Goal: Task Accomplishment & Management: Complete application form

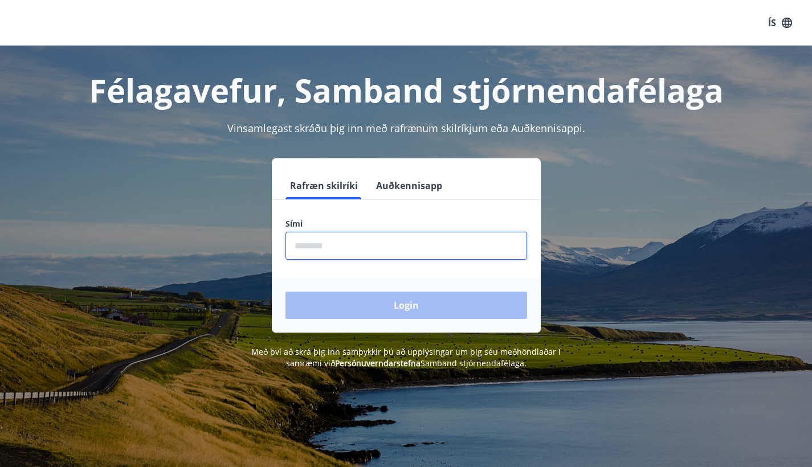
click at [320, 247] on input "phone" at bounding box center [407, 246] width 242 height 28
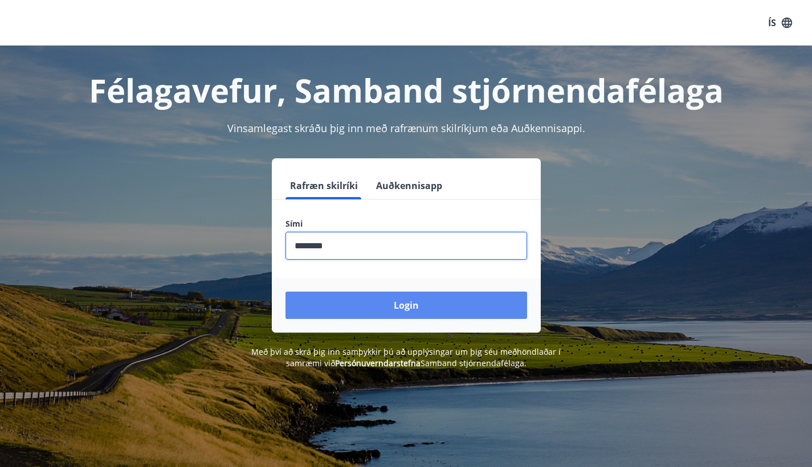
type input "********"
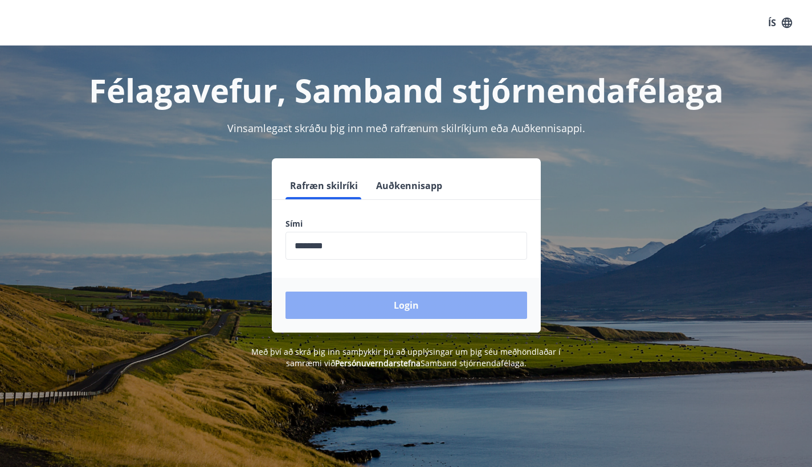
click at [392, 304] on button "Login" at bounding box center [407, 305] width 242 height 27
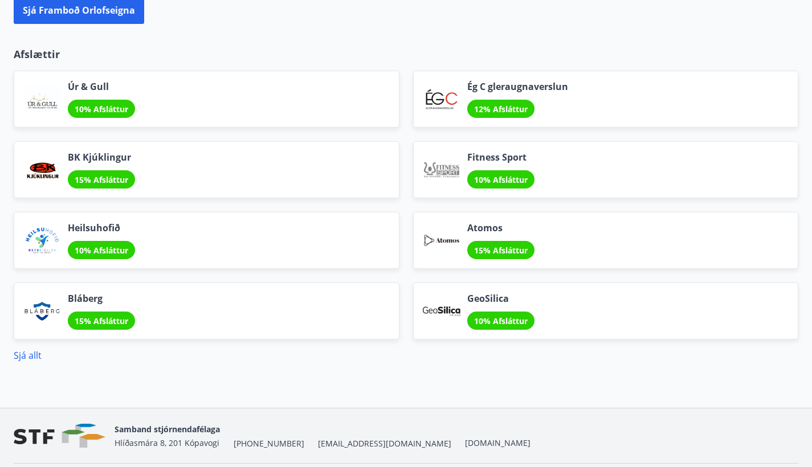
scroll to position [1333, 0]
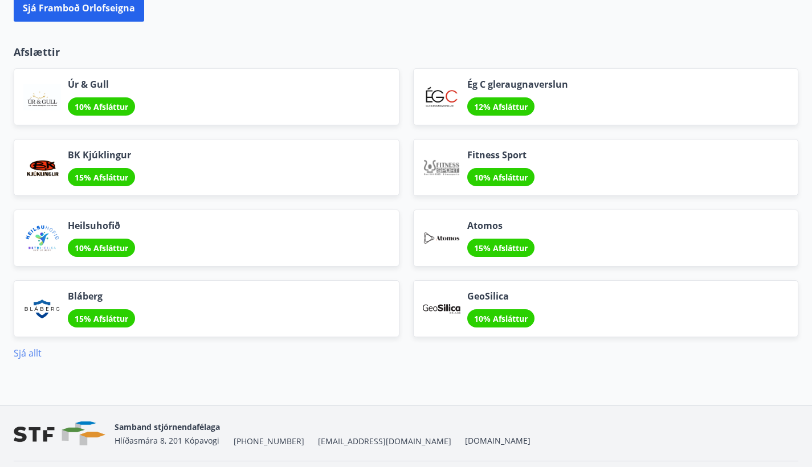
click at [29, 351] on link "Sjá allt" at bounding box center [28, 353] width 28 height 13
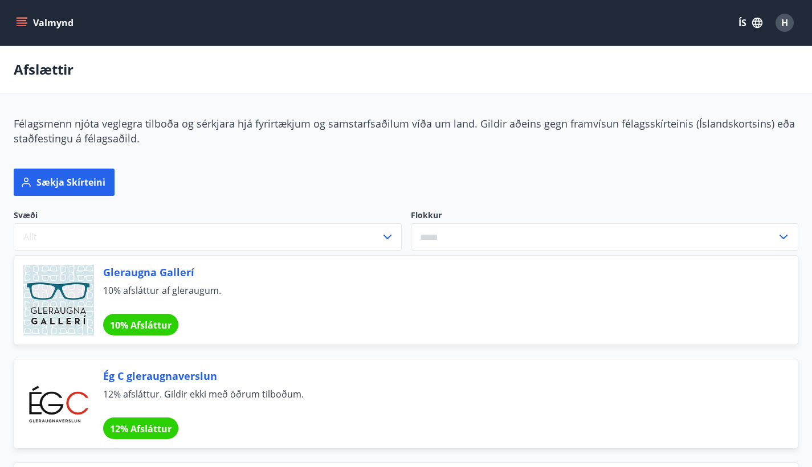
click at [784, 237] on icon at bounding box center [784, 237] width 14 height 14
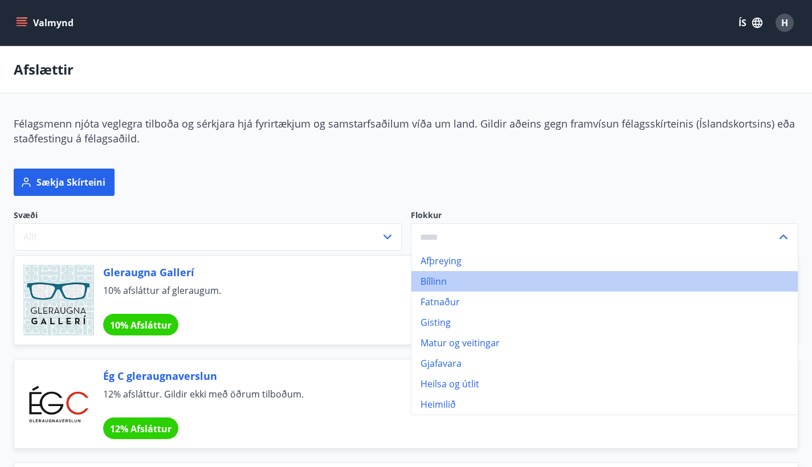
click at [568, 283] on li "Bíllinn" at bounding box center [605, 281] width 387 height 21
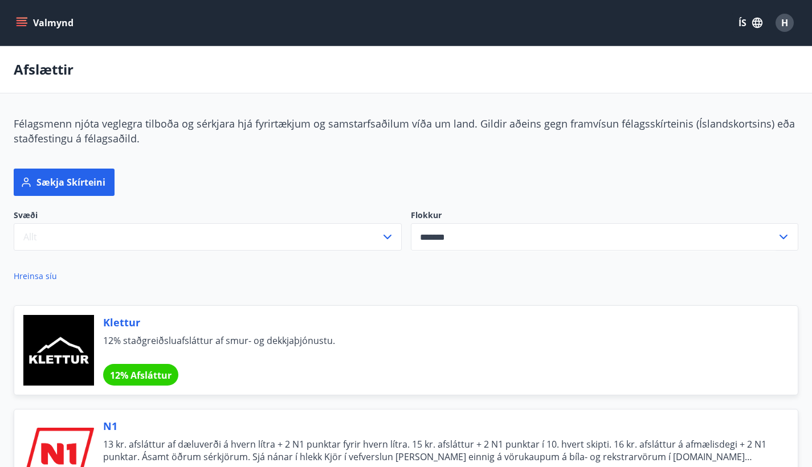
type input "*******"
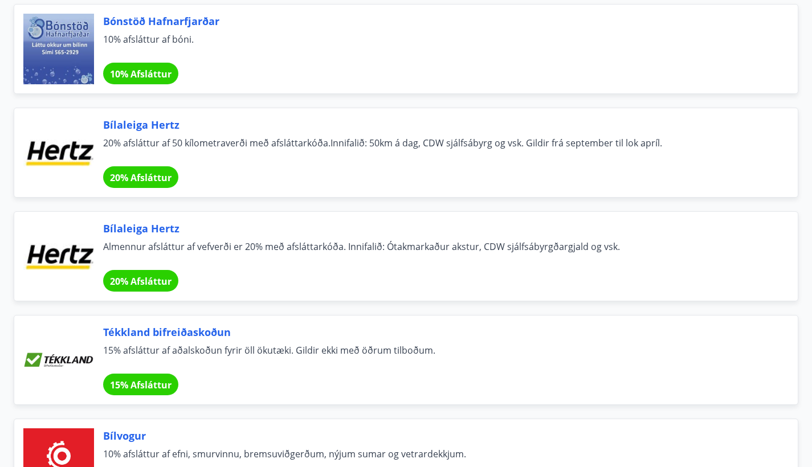
scroll to position [716, 0]
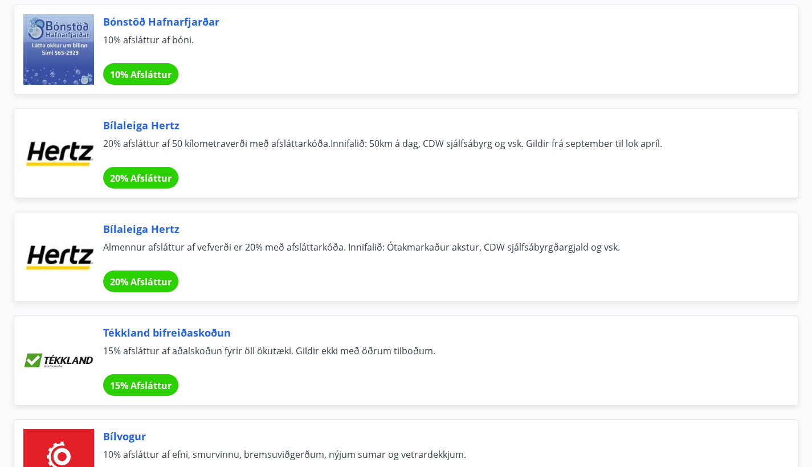
click at [148, 279] on span "20% Afsláttur" at bounding box center [141, 282] width 62 height 13
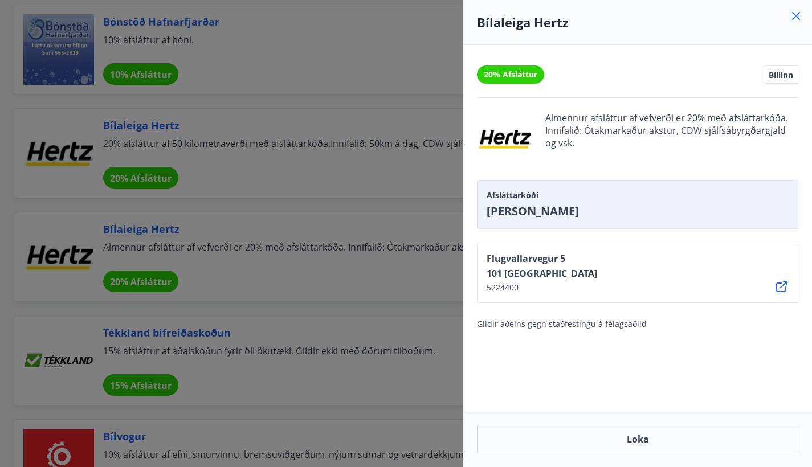
scroll to position [431, 0]
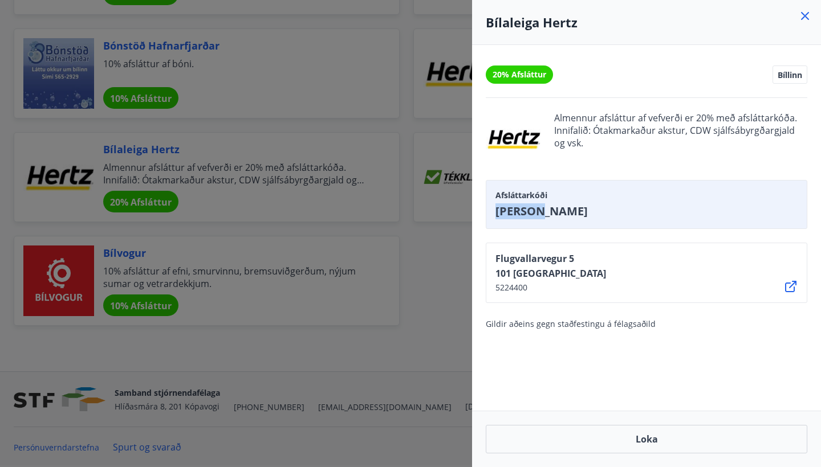
drag, startPoint x: 549, startPoint y: 210, endPoint x: 482, endPoint y: 213, distance: 66.8
click at [482, 211] on div "20% Afsláttur Bíllinn Almennur afsláttur af vefverði er 20% með afsláttarkóða. …" at bounding box center [646, 228] width 349 height 366
copy span "[PERSON_NAME]"
click at [805, 21] on icon at bounding box center [805, 16] width 14 height 14
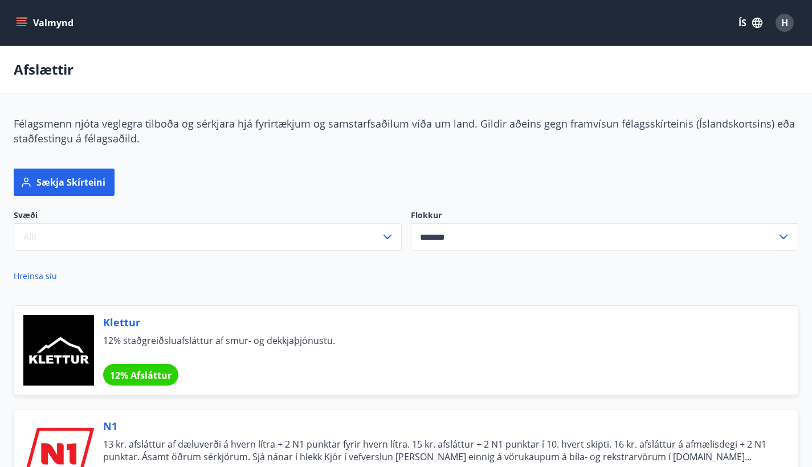
scroll to position [0, 0]
click at [40, 19] on button "Valmynd" at bounding box center [46, 23] width 64 height 21
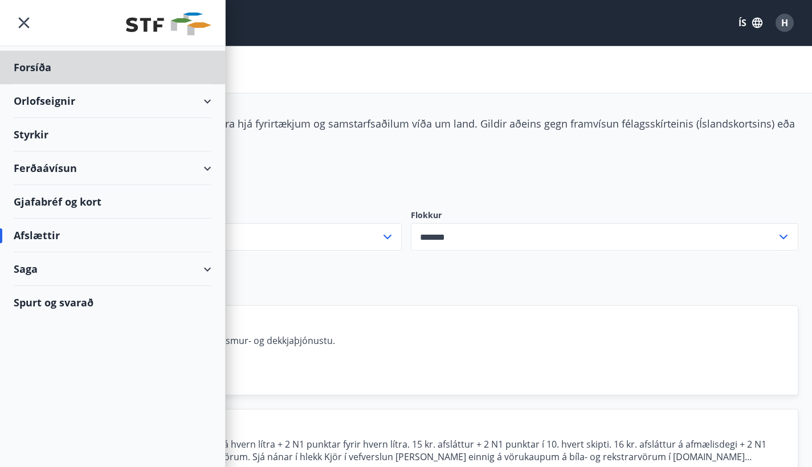
click at [20, 132] on div "Styrkir" at bounding box center [113, 135] width 198 height 34
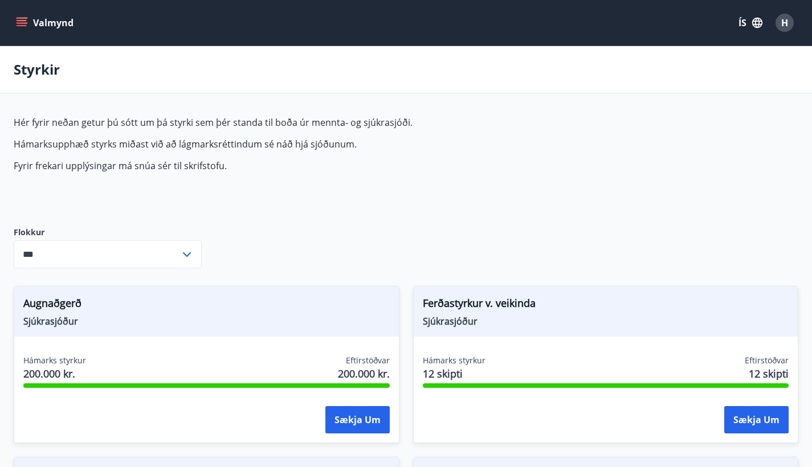
type input "***"
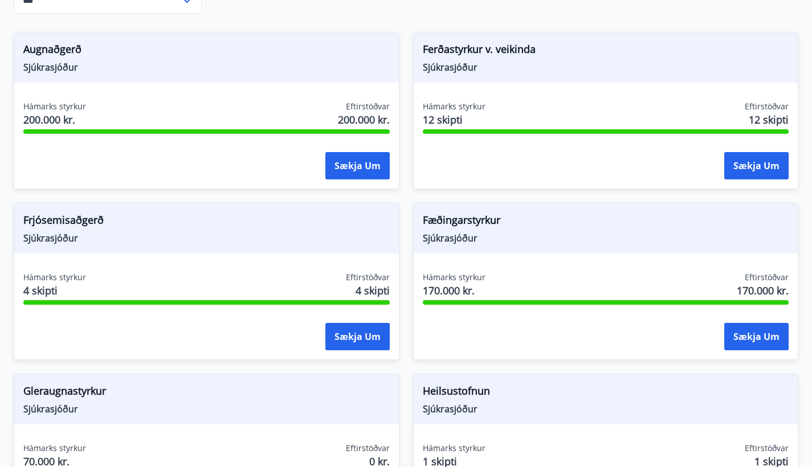
scroll to position [255, 0]
click at [752, 165] on button "Sækja um" at bounding box center [757, 165] width 64 height 27
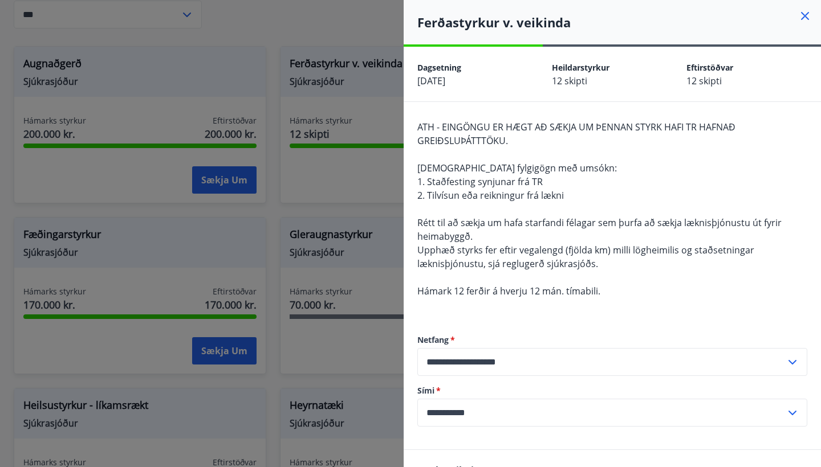
click at [323, 207] on div at bounding box center [410, 233] width 821 height 467
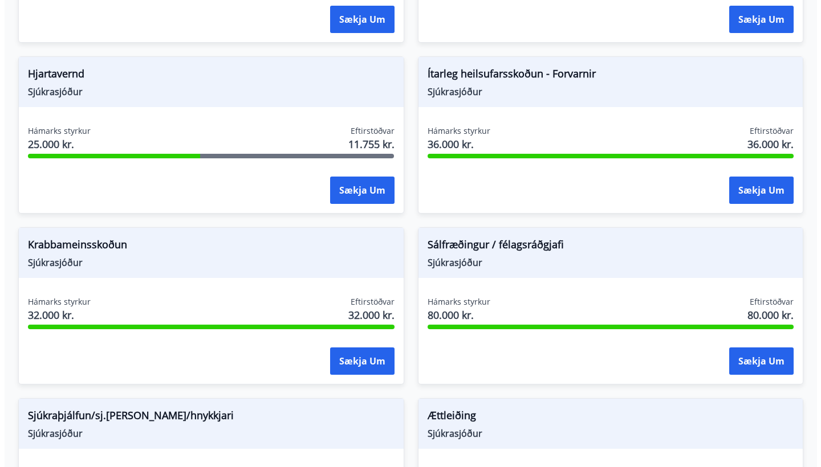
scroll to position [914, 0]
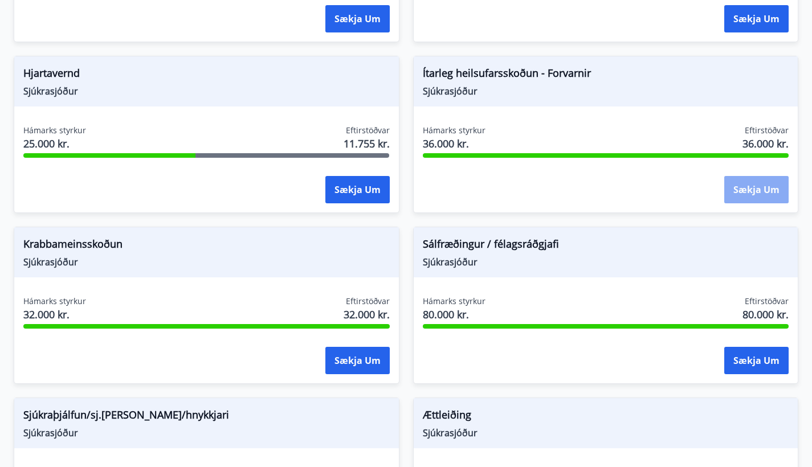
click at [762, 193] on button "Sækja um" at bounding box center [757, 189] width 64 height 27
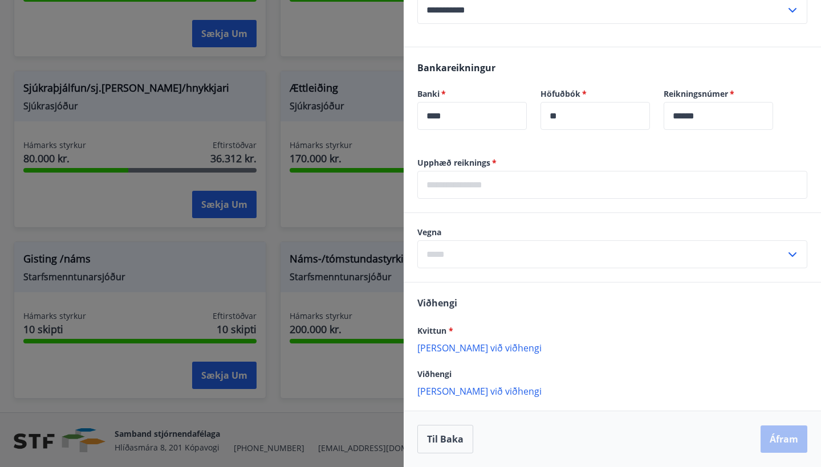
scroll to position [294, 0]
click at [788, 254] on icon at bounding box center [792, 255] width 8 height 5
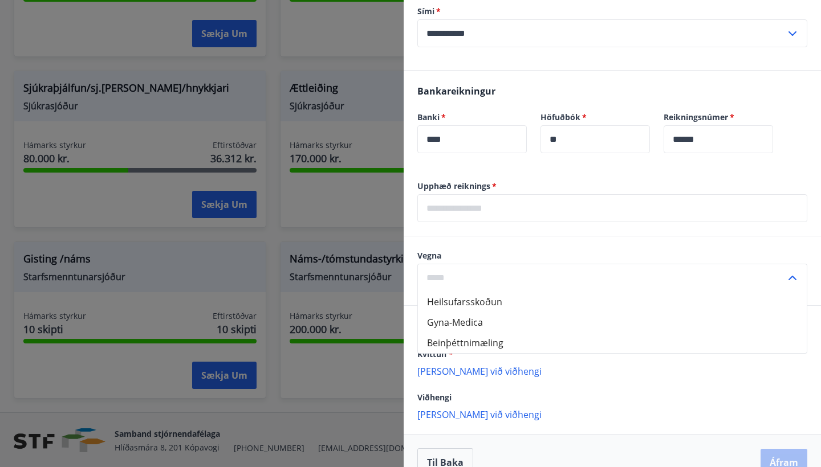
scroll to position [278, 0]
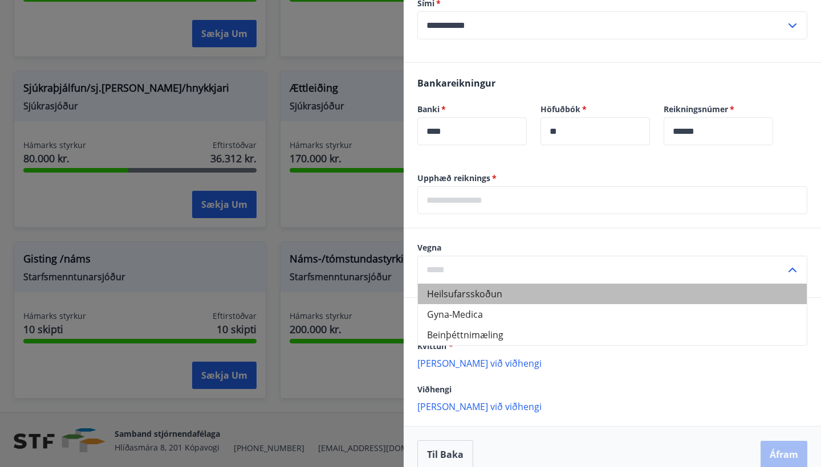
click at [645, 298] on li "Heilsufarsskoðun" at bounding box center [612, 294] width 389 height 21
type input "**********"
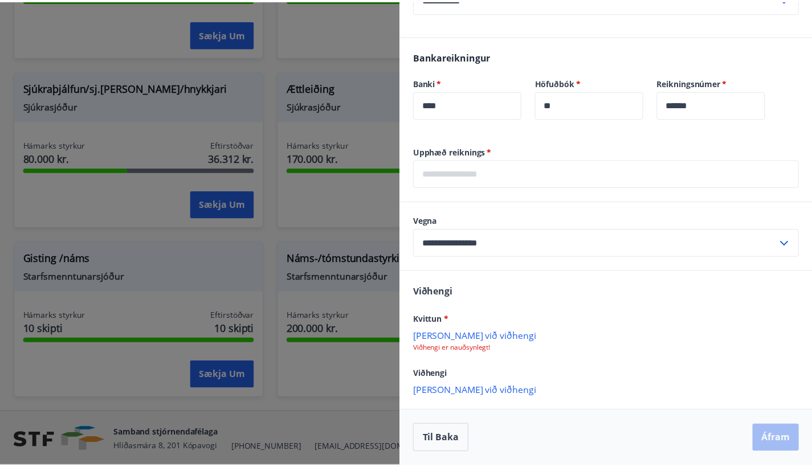
scroll to position [305, 0]
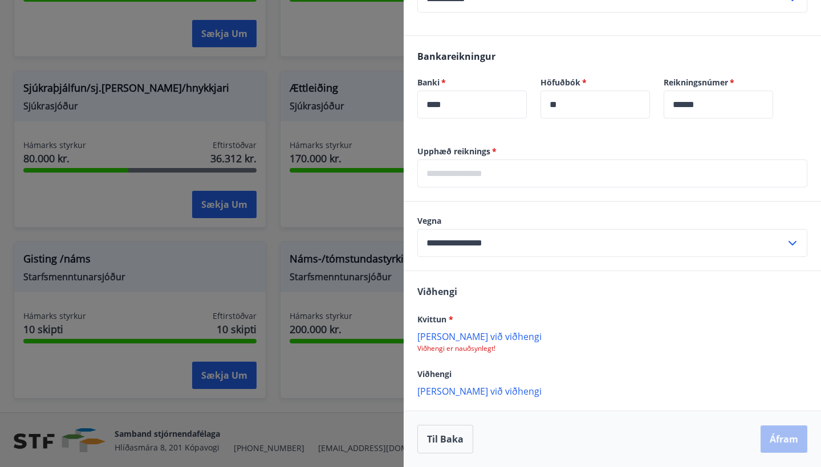
click at [378, 67] on div at bounding box center [410, 233] width 821 height 467
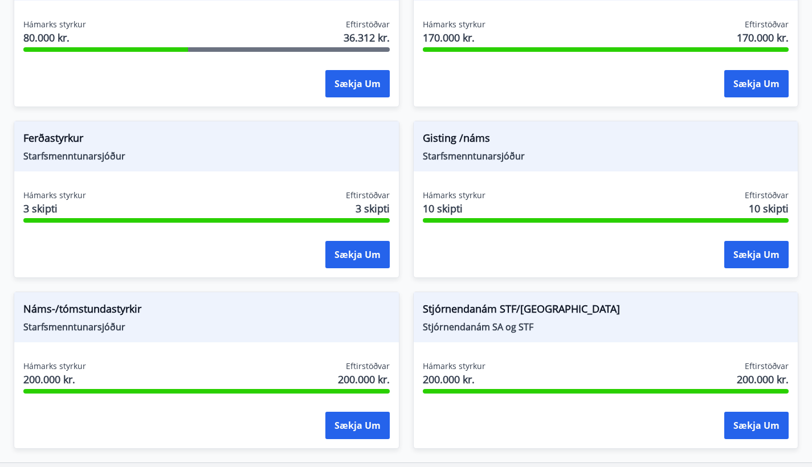
scroll to position [1367, 0]
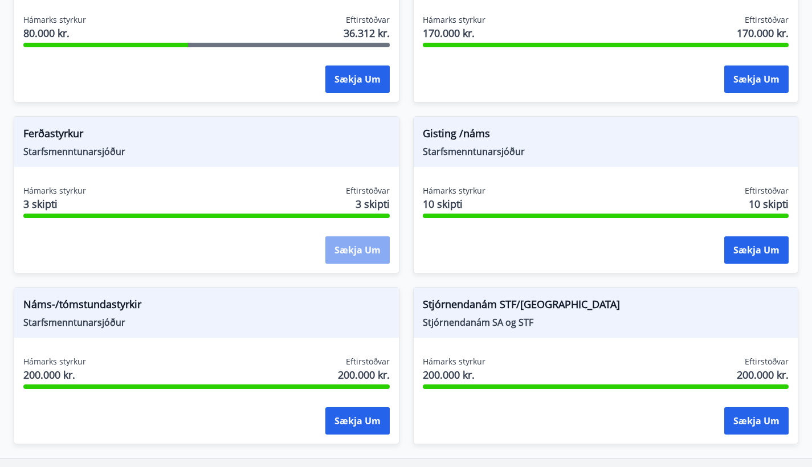
click at [356, 254] on button "Sækja um" at bounding box center [357, 250] width 64 height 27
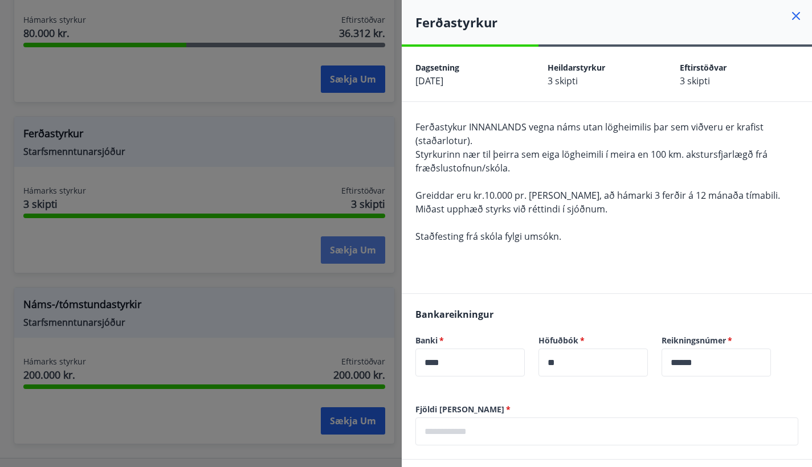
scroll to position [955, 0]
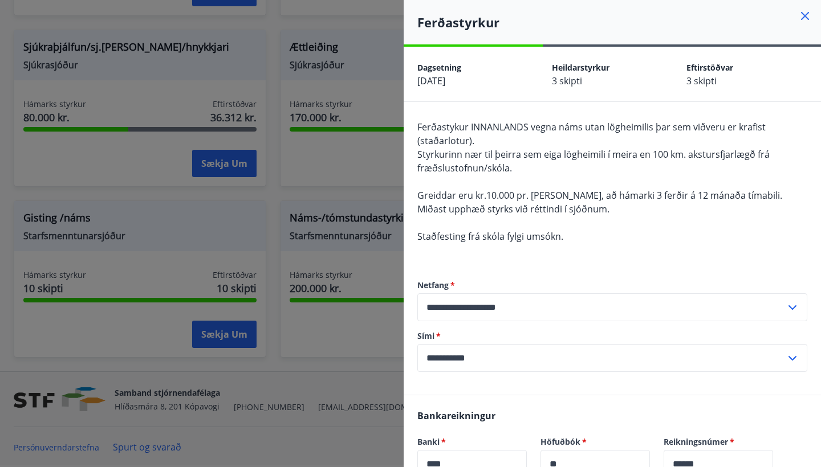
click at [320, 192] on div at bounding box center [410, 233] width 821 height 467
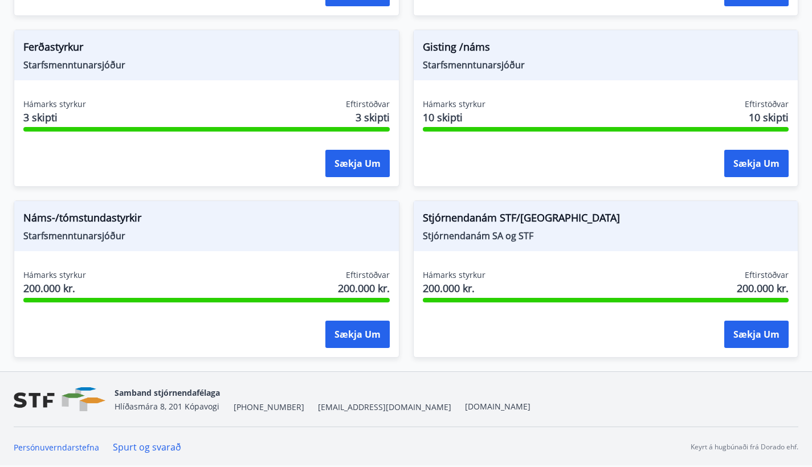
scroll to position [1454, 0]
click at [354, 343] on button "Sækja um" at bounding box center [357, 334] width 64 height 27
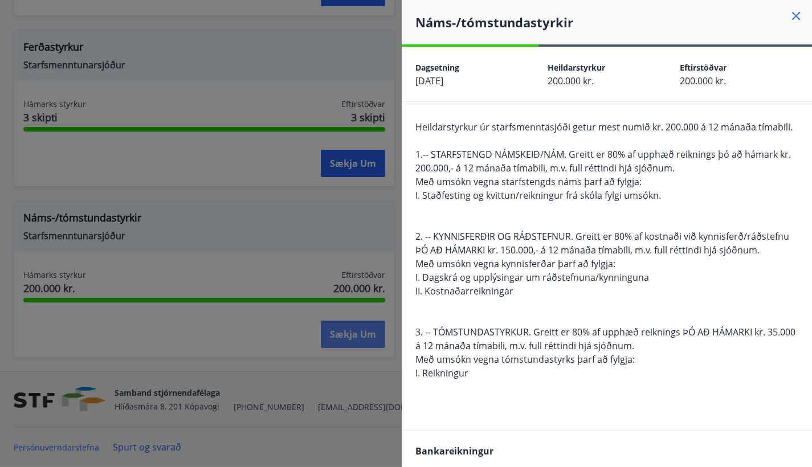
scroll to position [955, 0]
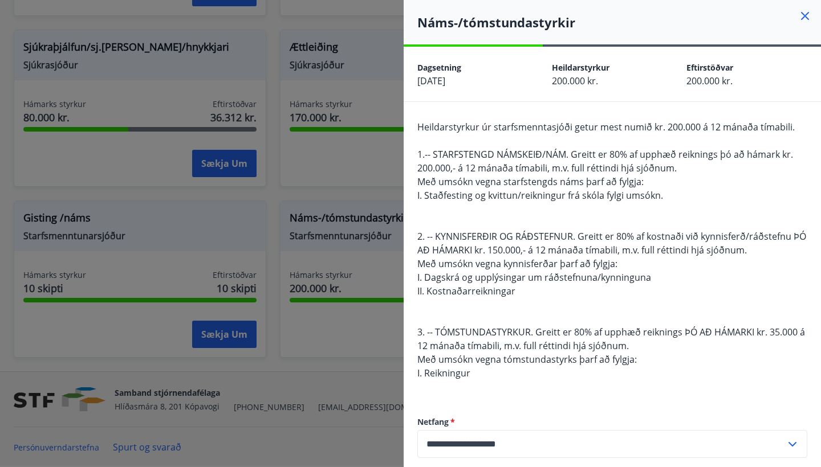
click at [377, 356] on div at bounding box center [410, 233] width 821 height 467
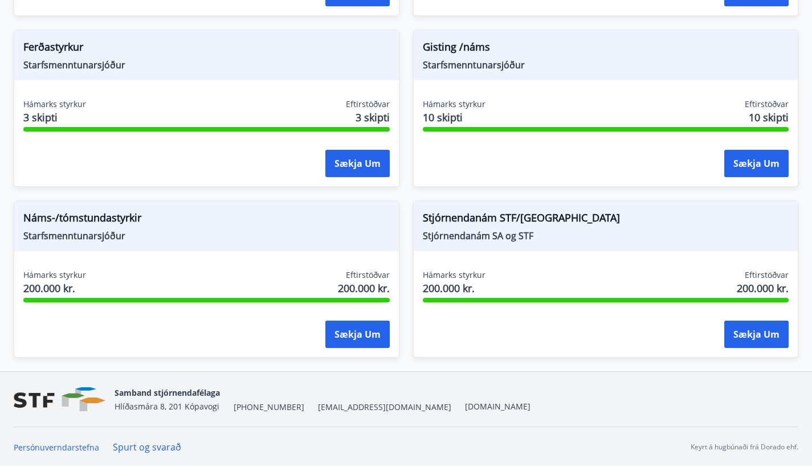
scroll to position [1454, 0]
click at [600, 223] on span "Stjórnendanám STF/[GEOGRAPHIC_DATA]" at bounding box center [606, 219] width 367 height 19
click at [759, 336] on button "Sækja um" at bounding box center [757, 334] width 64 height 27
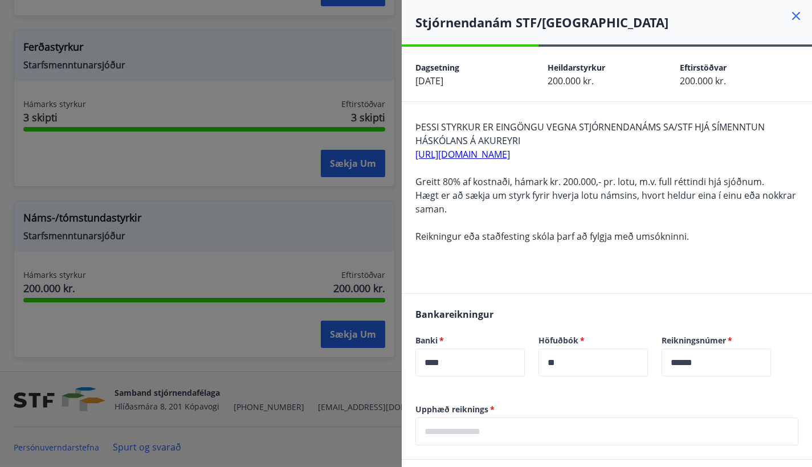
scroll to position [955, 0]
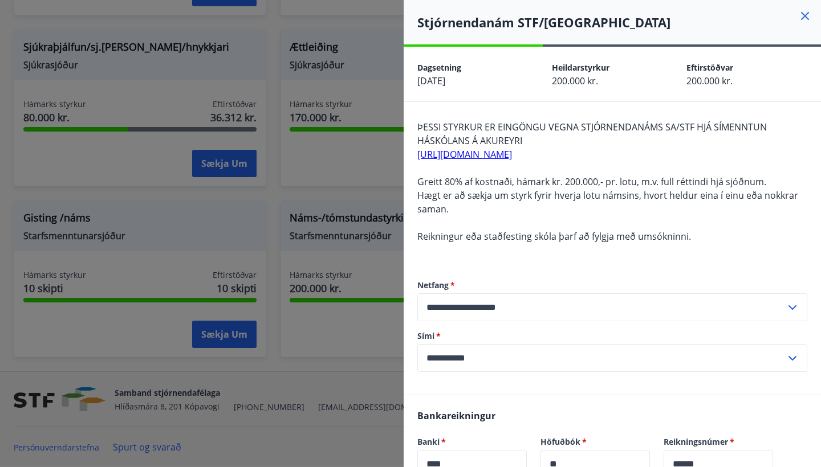
click at [291, 358] on div at bounding box center [410, 233] width 821 height 467
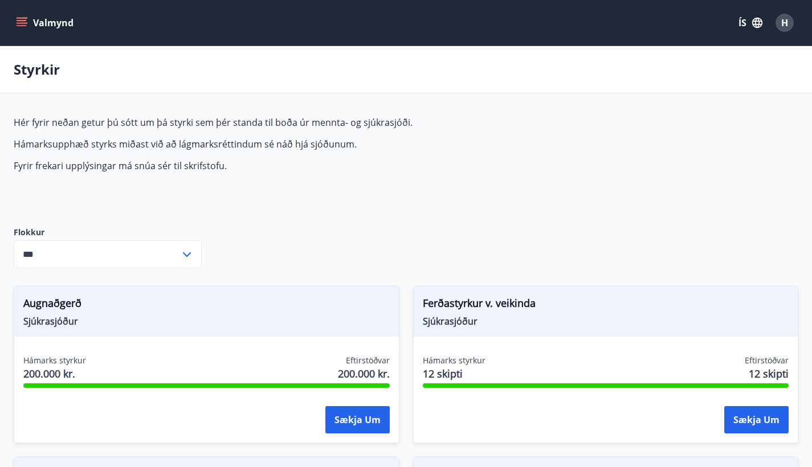
scroll to position [0, 0]
click at [786, 23] on span "H" at bounding box center [785, 23] width 7 height 13
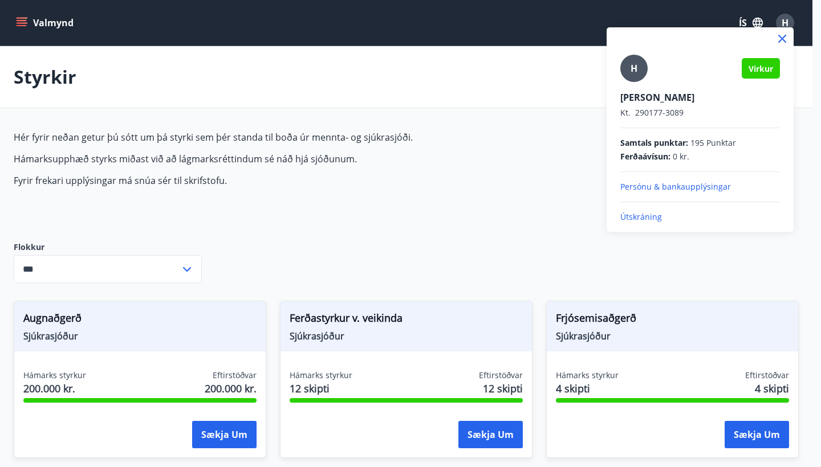
click at [529, 213] on div at bounding box center [410, 233] width 821 height 467
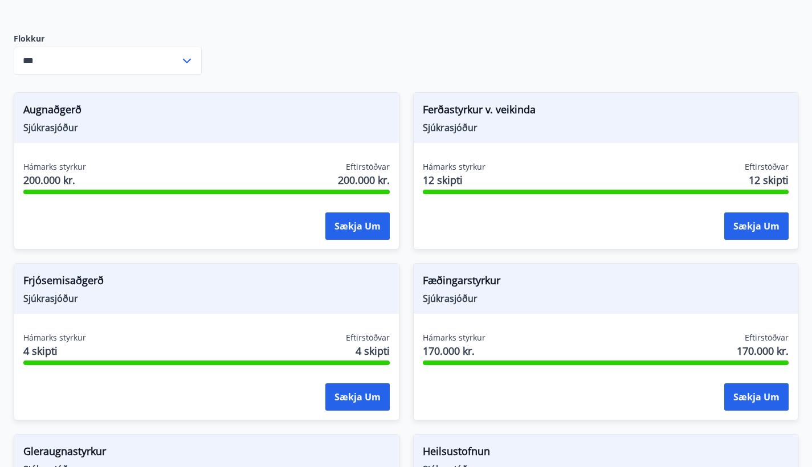
scroll to position [198, 0]
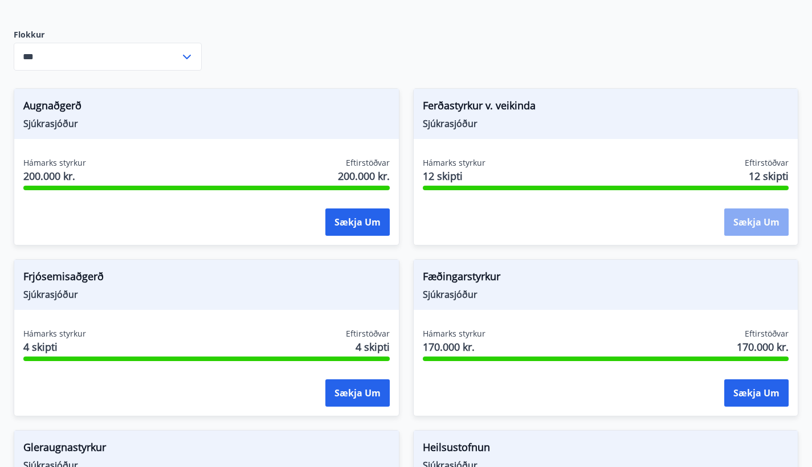
click at [766, 229] on button "Sækja um" at bounding box center [757, 222] width 64 height 27
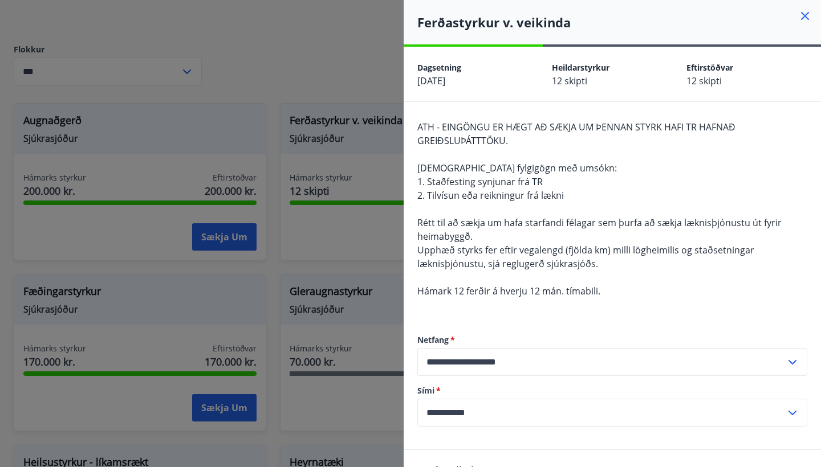
click at [310, 86] on div at bounding box center [410, 233] width 821 height 467
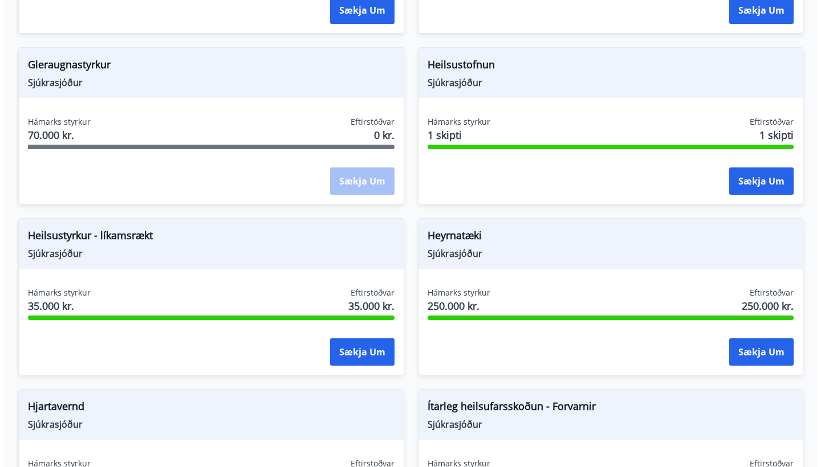
scroll to position [588, 0]
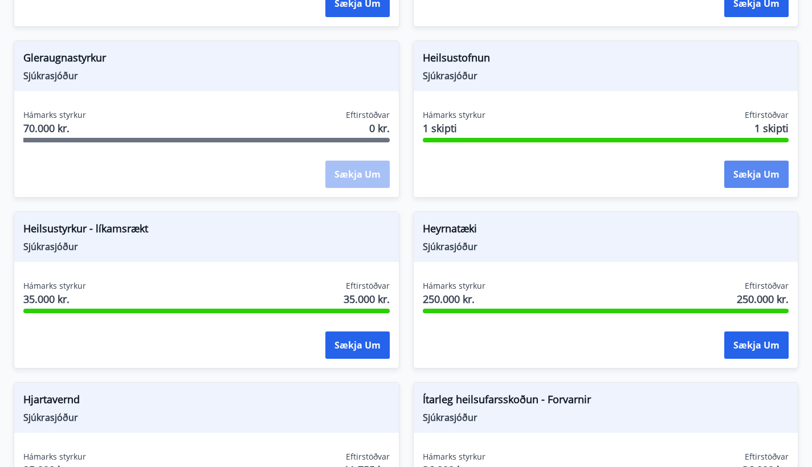
click at [765, 175] on button "Sækja um" at bounding box center [757, 174] width 64 height 27
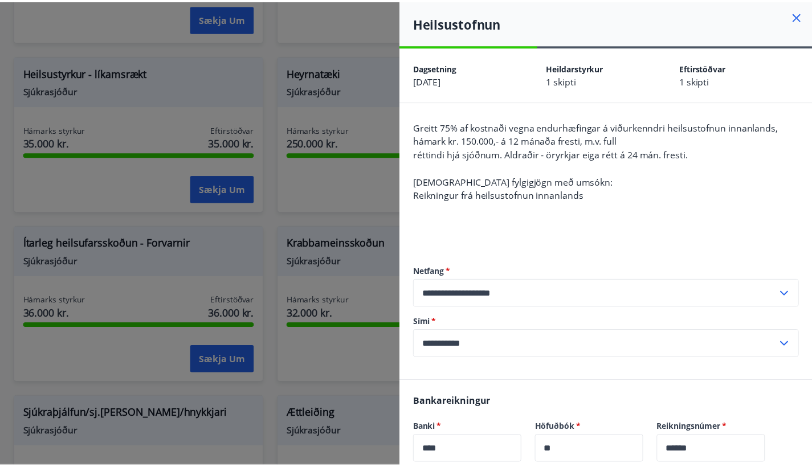
scroll to position [1, 0]
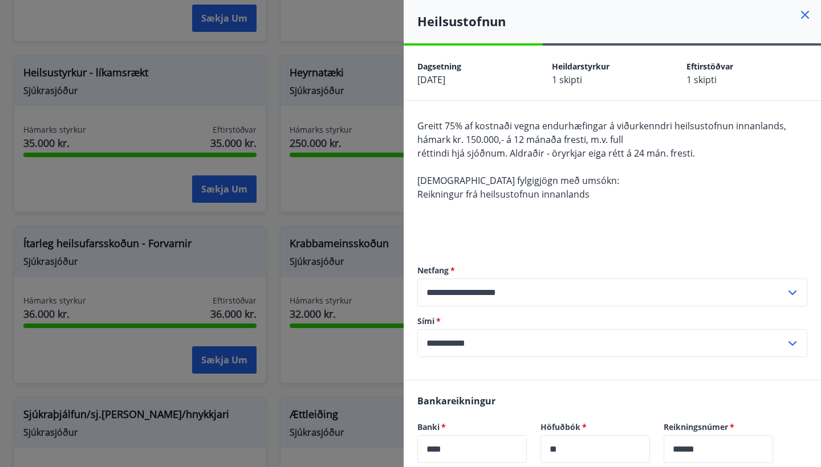
click at [387, 10] on div at bounding box center [410, 233] width 821 height 467
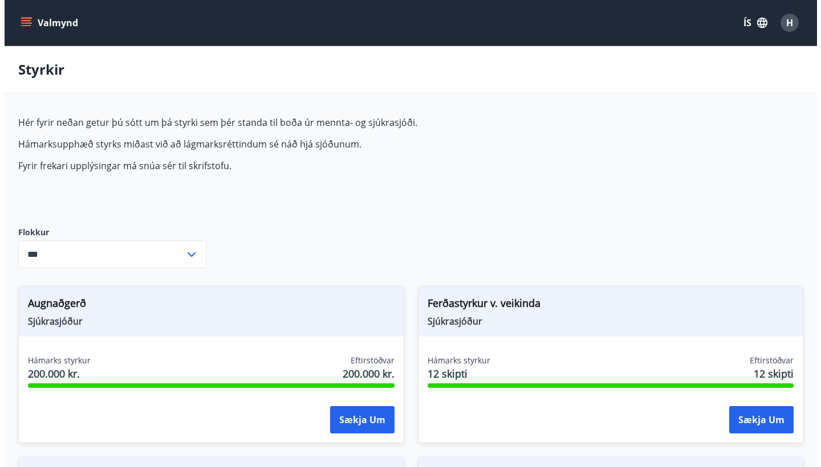
scroll to position [0, 0]
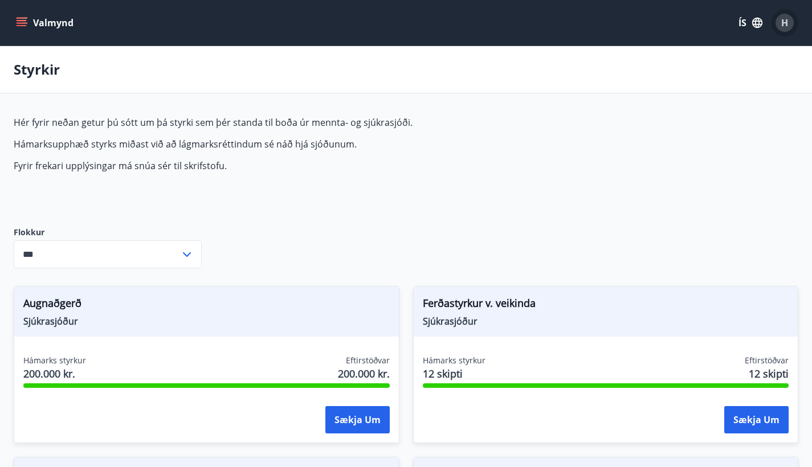
click at [782, 27] on span "H" at bounding box center [785, 23] width 7 height 13
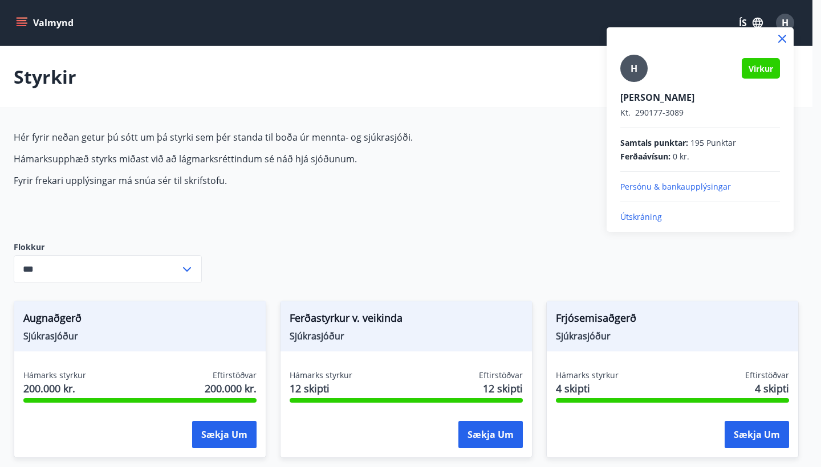
click at [626, 218] on p "Útskráning" at bounding box center [700, 216] width 160 height 11
